Goal: Find contact information: Find contact information

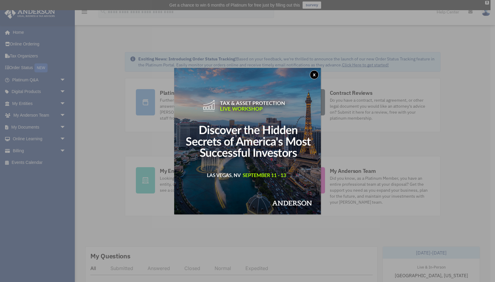
click at [315, 74] on button "x" at bounding box center [314, 74] width 9 height 9
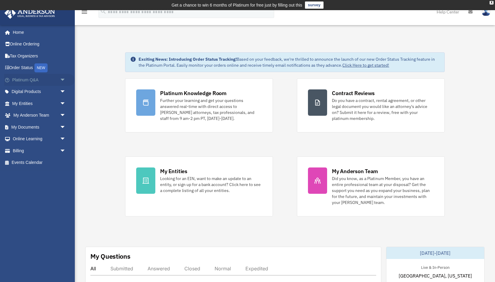
click at [63, 80] on span "arrow_drop_down" at bounding box center [66, 80] width 12 height 12
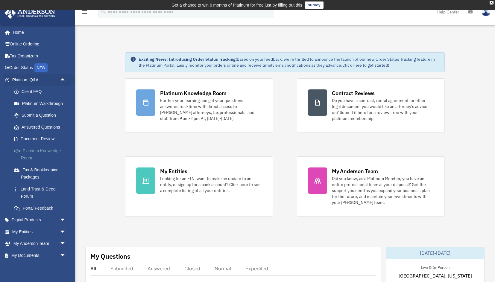
click at [30, 151] on link "Platinum Knowledge Room" at bounding box center [41, 154] width 66 height 19
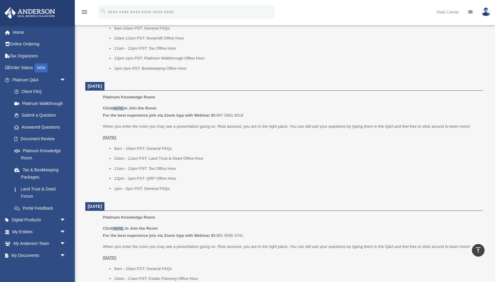
scroll to position [556, 0]
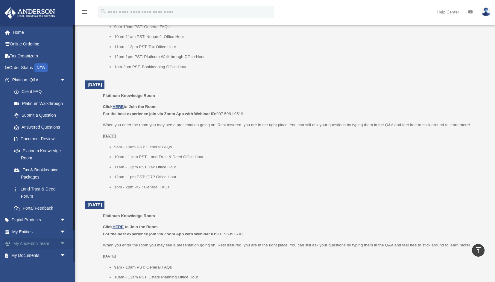
click at [62, 242] on span "arrow_drop_down" at bounding box center [66, 244] width 12 height 12
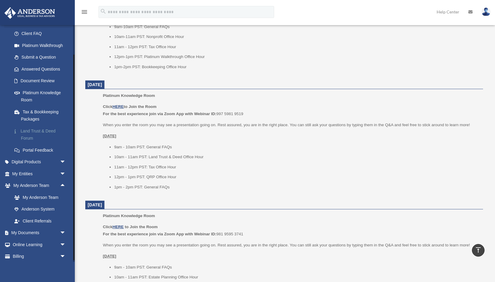
scroll to position [68, 0]
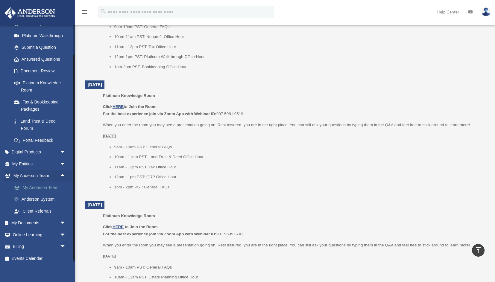
click at [47, 189] on link "My Anderson Team" at bounding box center [41, 188] width 66 height 12
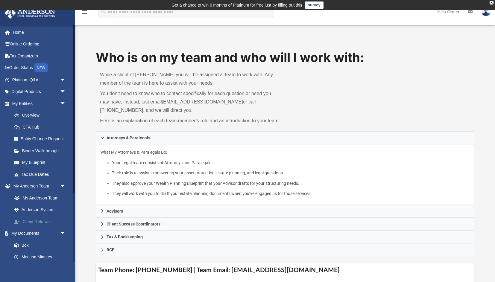
click at [39, 221] on link "Client Referrals" at bounding box center [41, 222] width 66 height 12
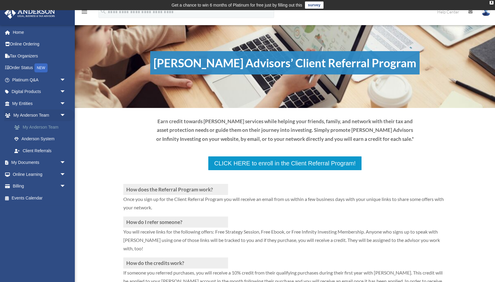
click at [46, 125] on link "My Anderson Team" at bounding box center [41, 127] width 66 height 12
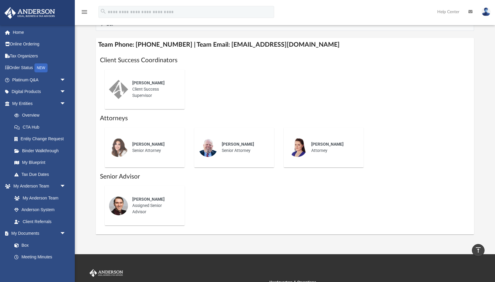
scroll to position [226, 0]
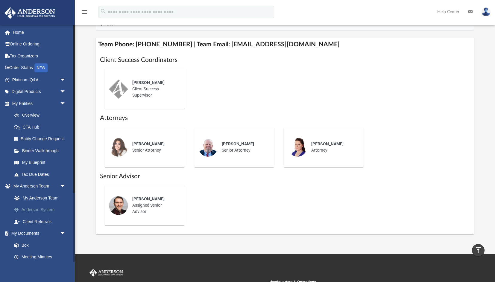
click at [36, 213] on link "Anderson System" at bounding box center [41, 210] width 66 height 12
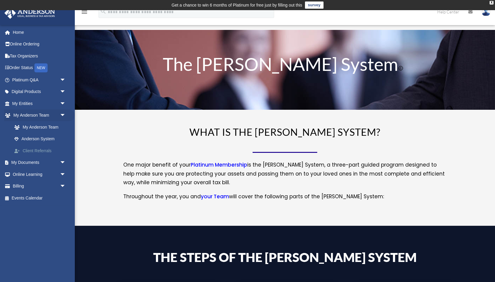
click at [32, 152] on link "Client Referrals" at bounding box center [41, 151] width 66 height 12
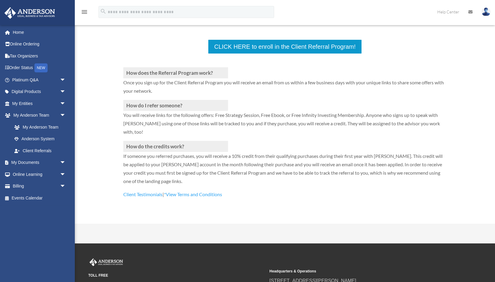
scroll to position [190, 0]
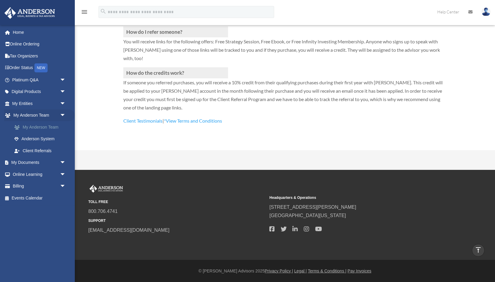
click at [46, 127] on link "My Anderson Team" at bounding box center [41, 127] width 66 height 12
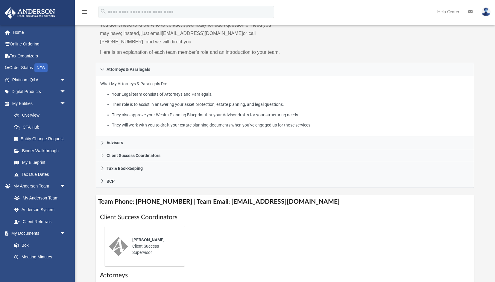
scroll to position [70, 0]
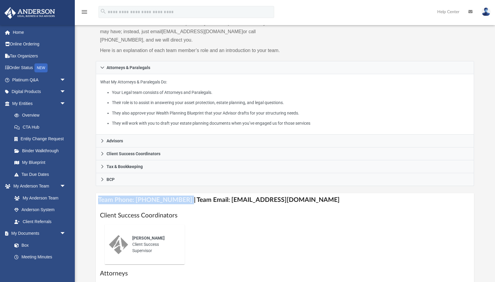
drag, startPoint x: 181, startPoint y: 200, endPoint x: 97, endPoint y: 203, distance: 84.1
click at [97, 203] on h4 "Team Phone: [PHONE_NUMBER] | Team Email: [EMAIL_ADDRESS][DOMAIN_NAME]" at bounding box center [285, 199] width 378 height 13
copy h4 "Team Phone: [PHONE_NUMBER]"
click at [61, 233] on span "arrow_drop_down" at bounding box center [66, 234] width 12 height 12
click at [63, 231] on span "arrow_drop_up" at bounding box center [66, 234] width 12 height 12
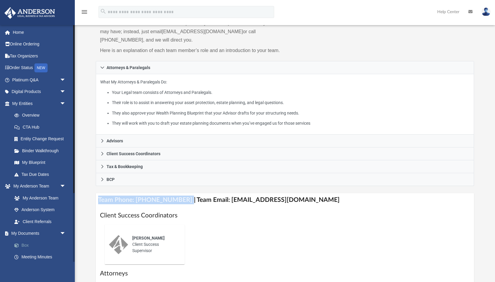
click at [25, 245] on link "Box" at bounding box center [41, 245] width 66 height 12
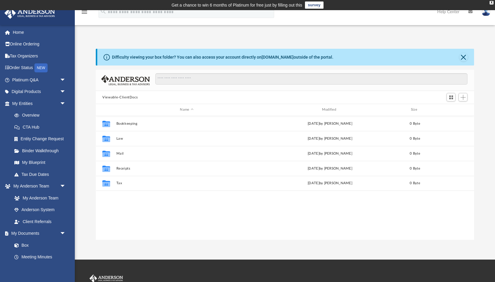
scroll to position [136, 378]
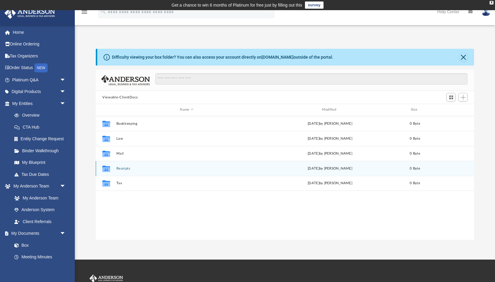
click at [108, 171] on icon "grid" at bounding box center [106, 169] width 8 height 5
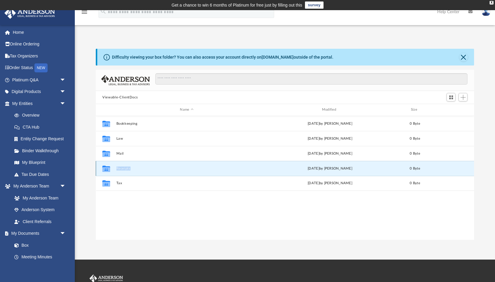
click at [108, 171] on icon "grid" at bounding box center [106, 169] width 8 height 5
click at [150, 167] on button "Receipts" at bounding box center [186, 169] width 141 height 4
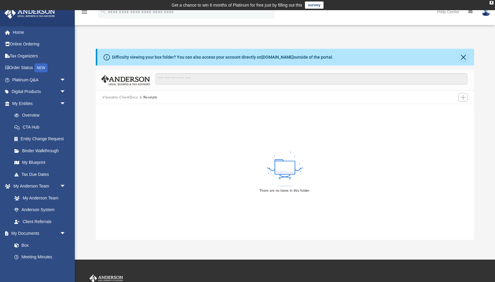
click at [127, 97] on button "Viewable-ClientDocs" at bounding box center [119, 97] width 35 height 5
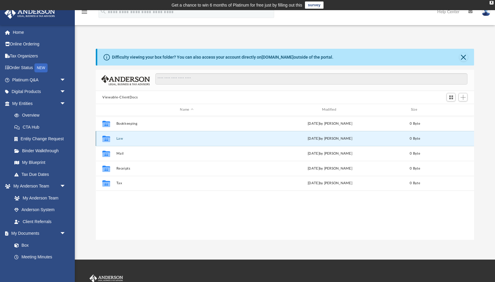
click at [119, 137] on button "Law" at bounding box center [186, 139] width 141 height 4
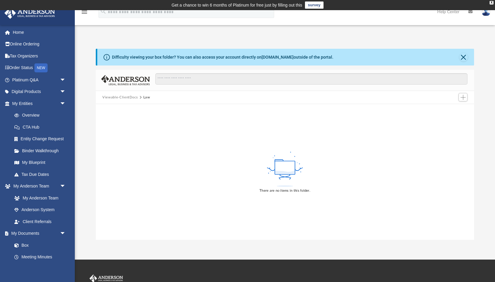
click at [116, 96] on button "Viewable-ClientDocs" at bounding box center [119, 97] width 35 height 5
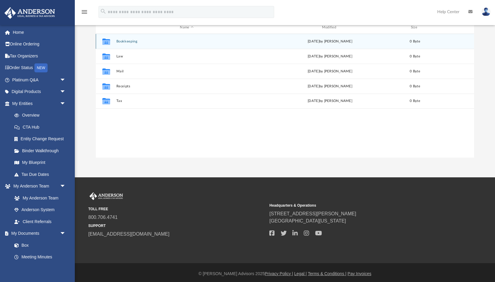
scroll to position [84, 0]
